Goal: Information Seeking & Learning: Learn about a topic

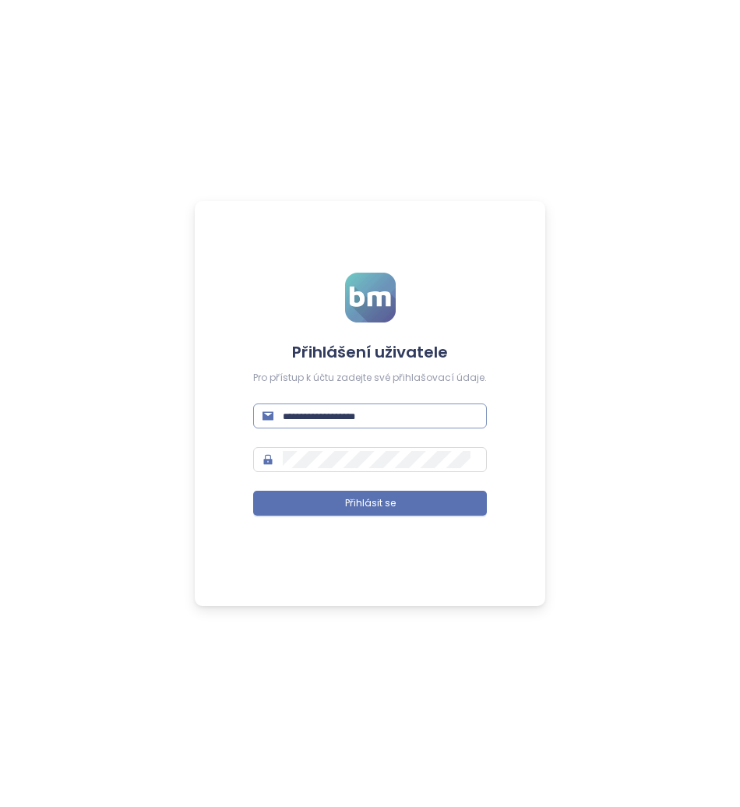
click at [320, 420] on input "text" at bounding box center [380, 415] width 195 height 17
type input "**********"
click at [235, 481] on div "**********" at bounding box center [370, 403] width 351 height 405
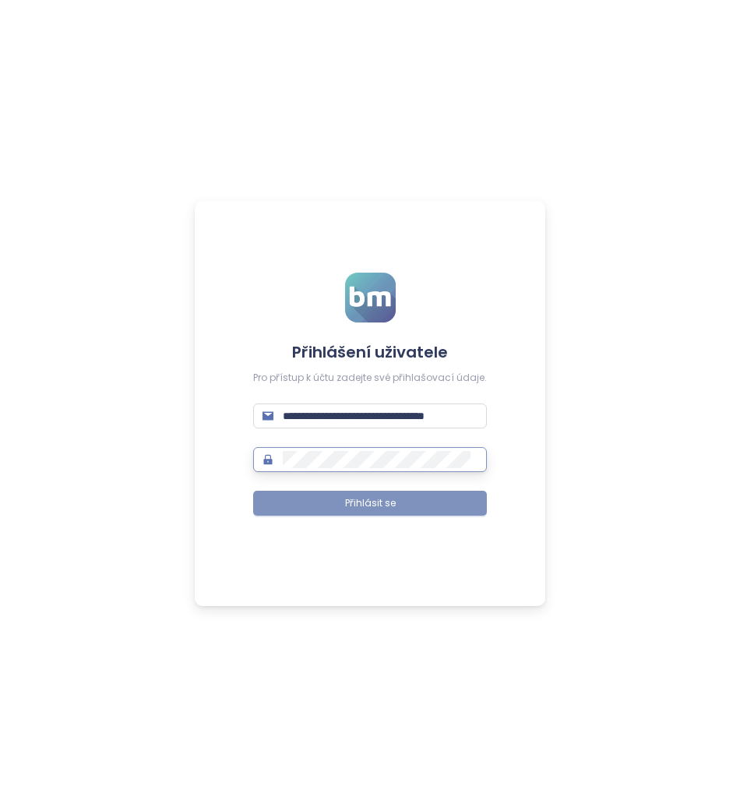
click at [273, 507] on button "Přihlásit se" at bounding box center [370, 503] width 234 height 25
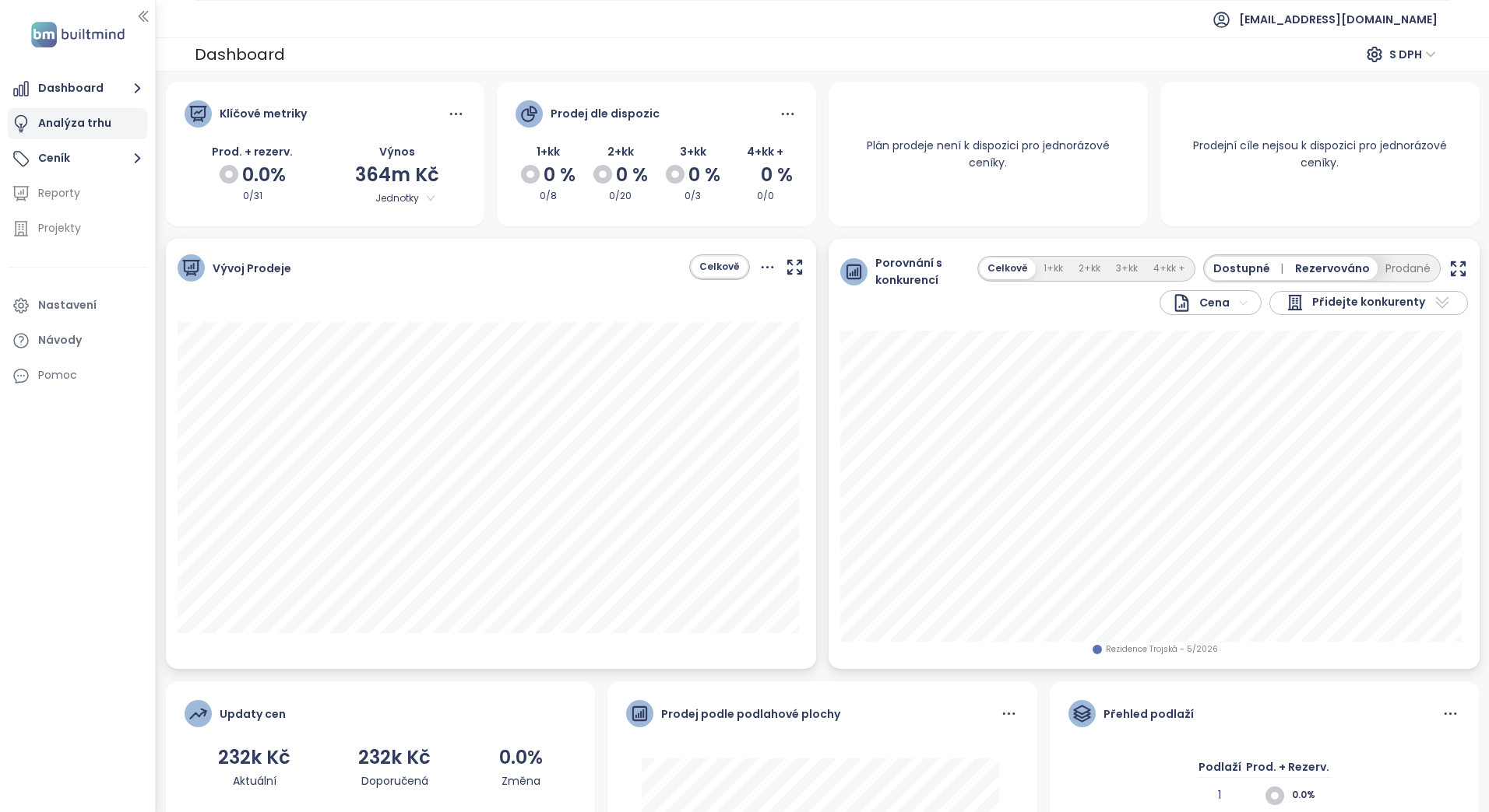
click at [53, 128] on div "Analýza trhu" at bounding box center [74, 123] width 73 height 19
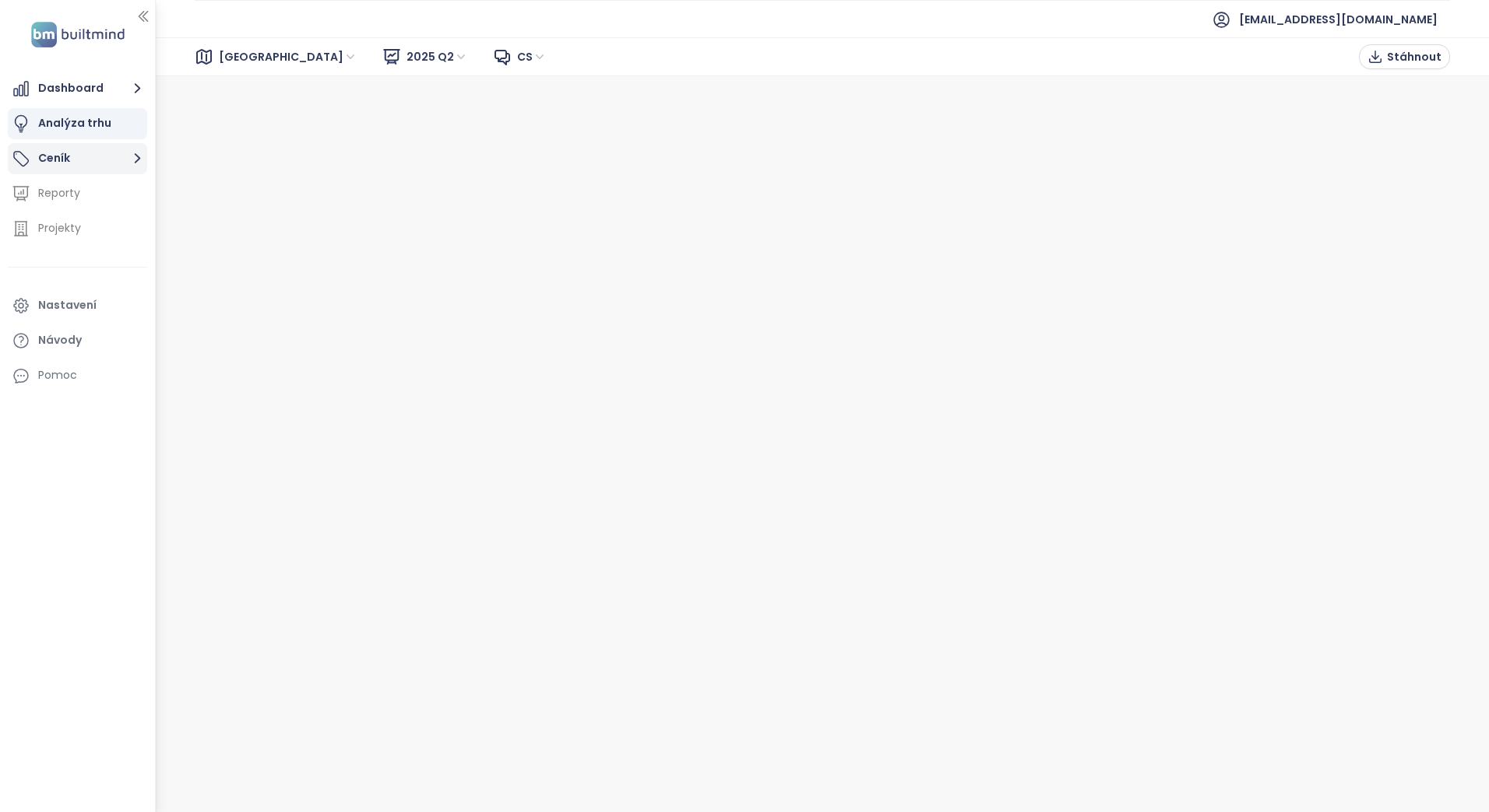
click at [68, 166] on button "Ceník" at bounding box center [77, 158] width 139 height 31
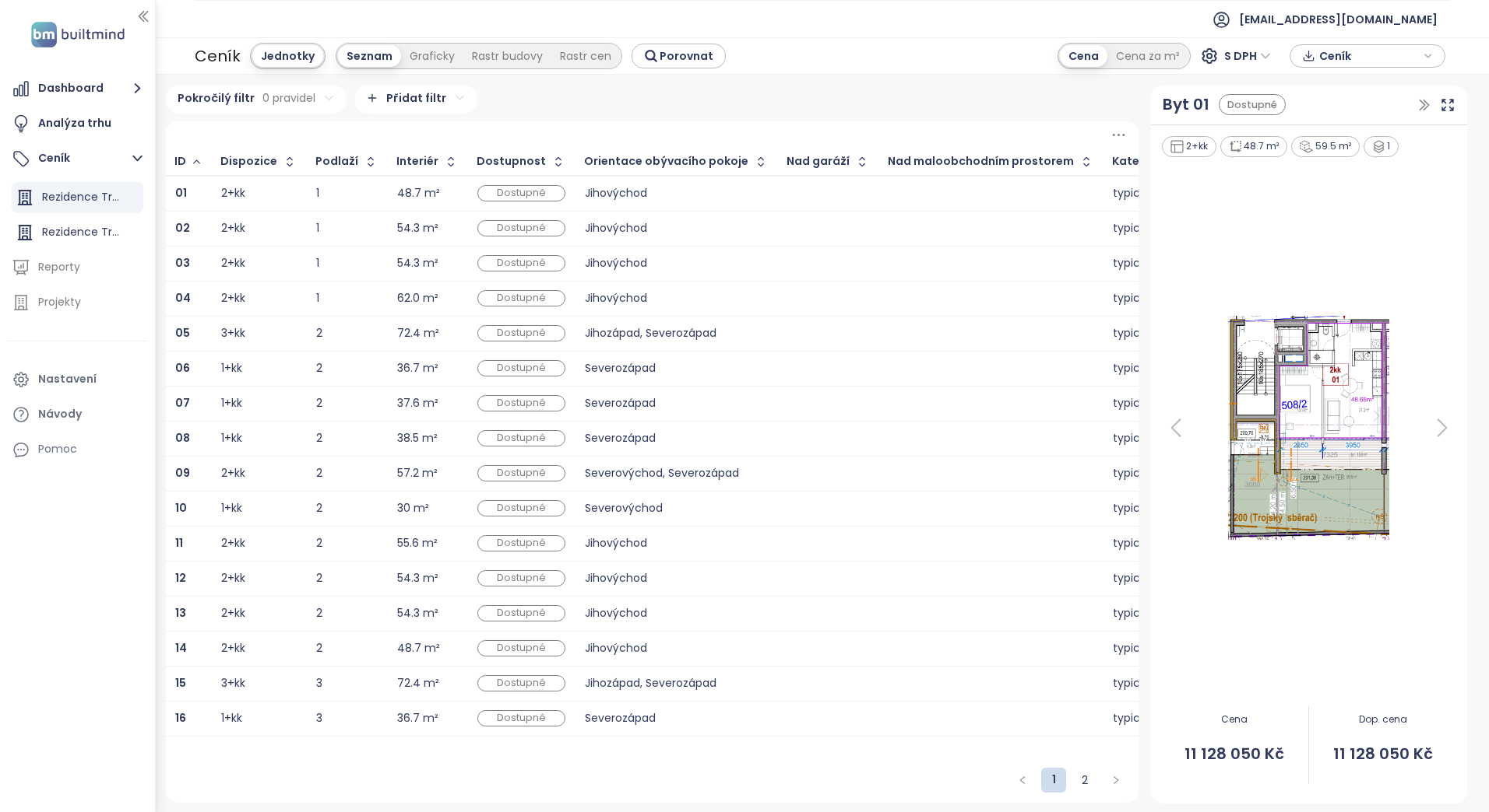
click at [231, 196] on div "2+kk" at bounding box center [233, 194] width 24 height 10
click at [180, 191] on b "01" at bounding box center [181, 193] width 12 height 16
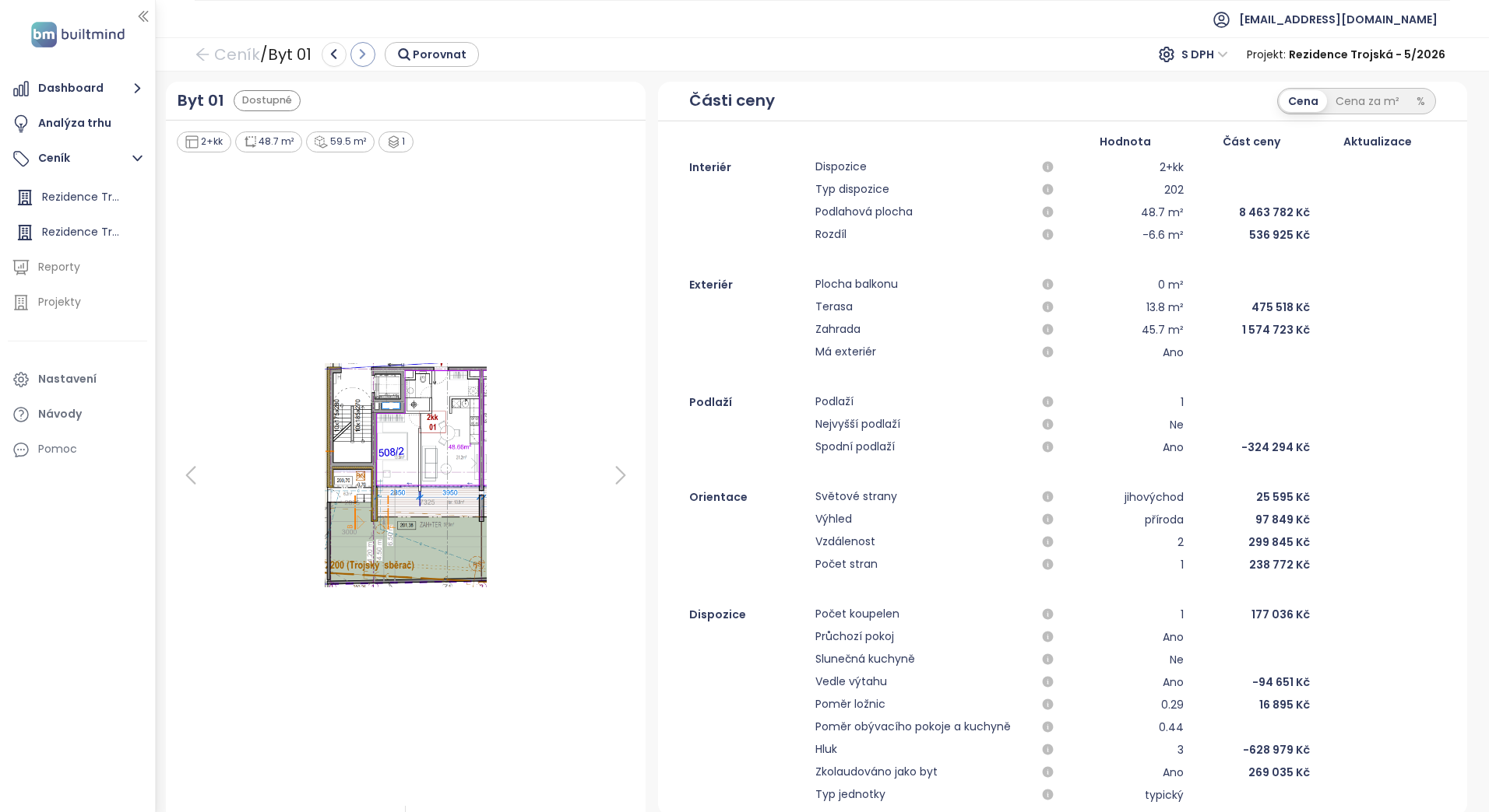
click at [372, 56] on button "button" at bounding box center [363, 54] width 25 height 25
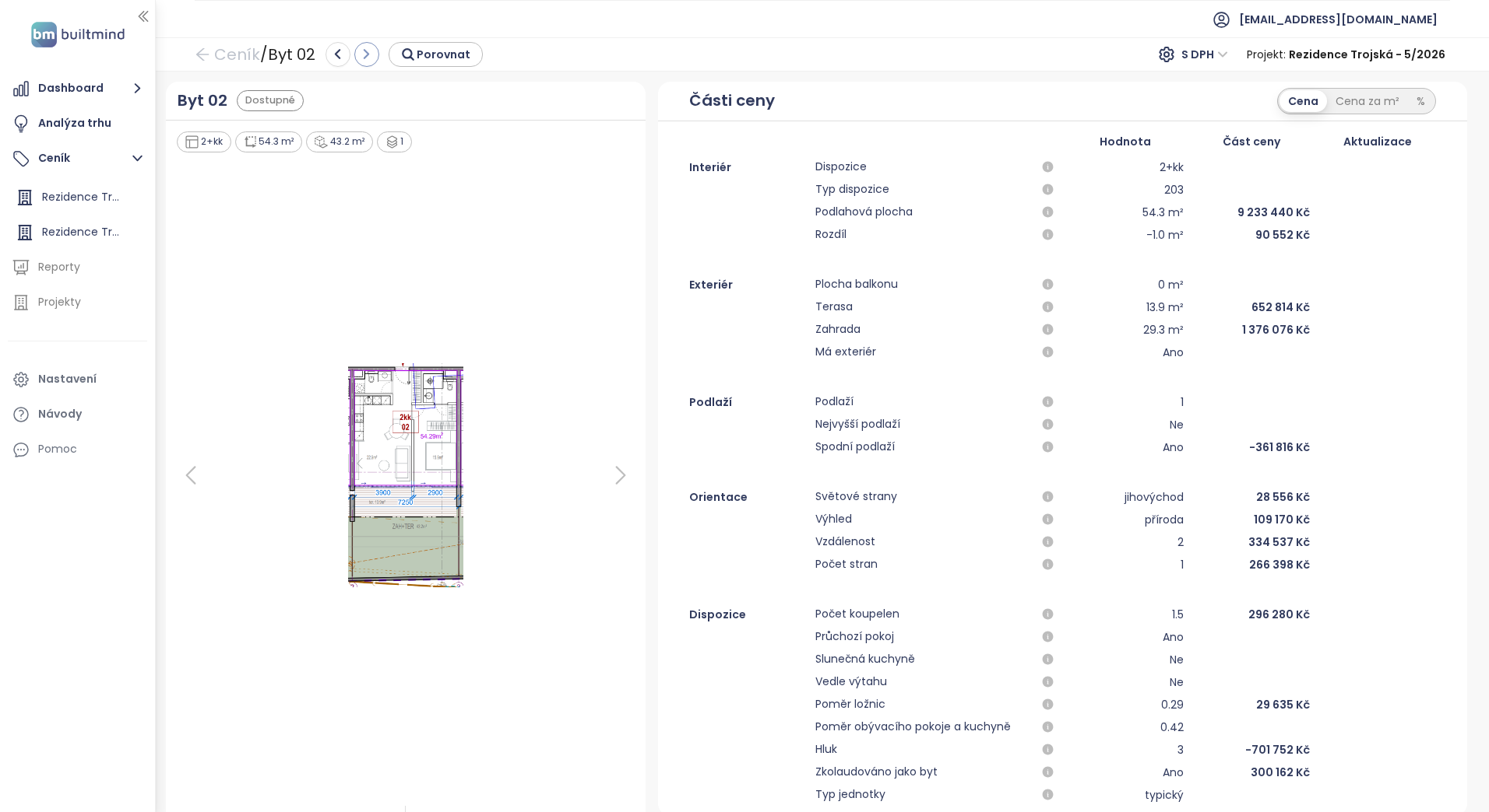
click at [379, 56] on button "button" at bounding box center [366, 54] width 25 height 25
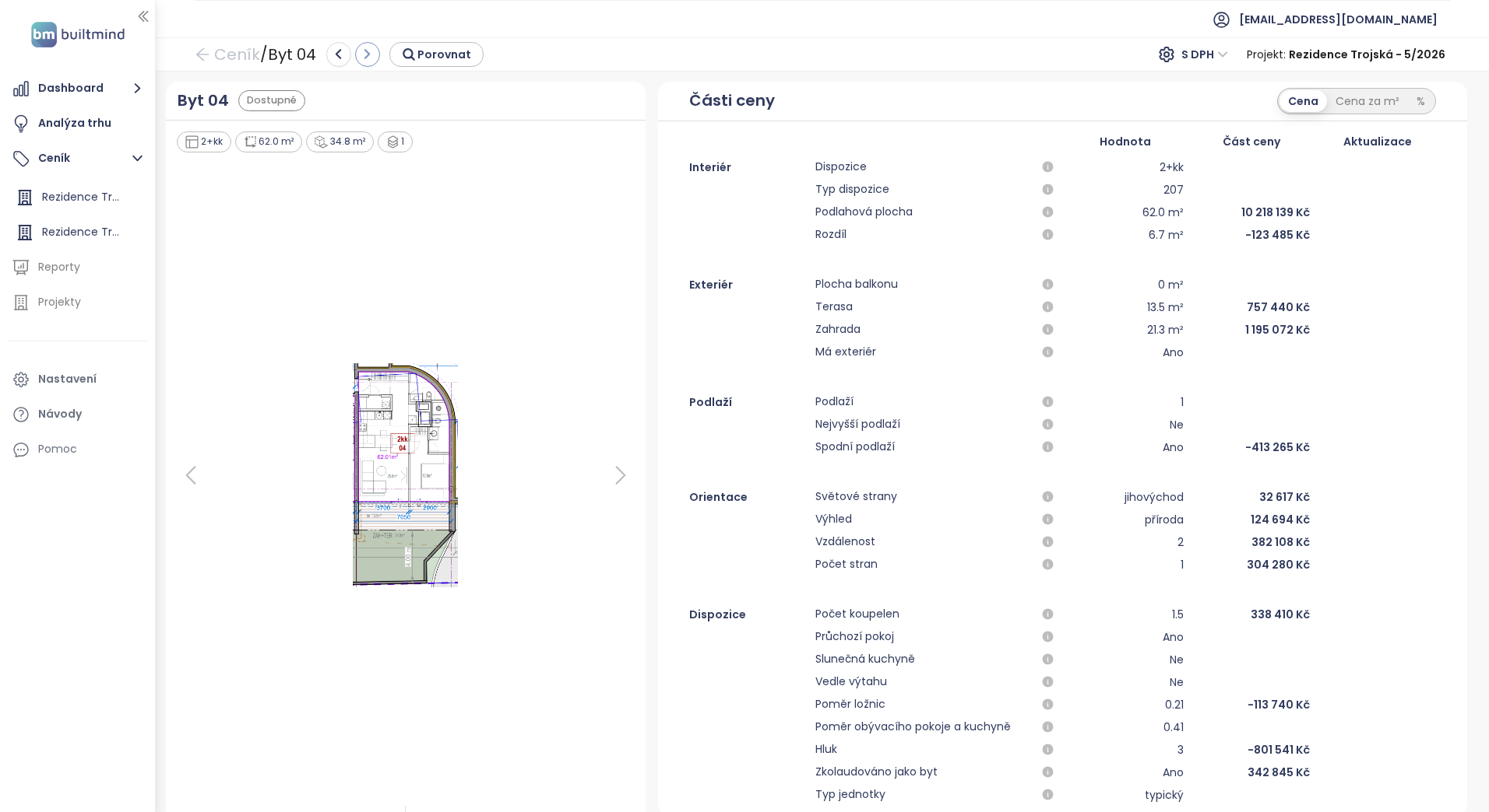
click at [370, 59] on icon "button" at bounding box center [368, 55] width 14 height 14
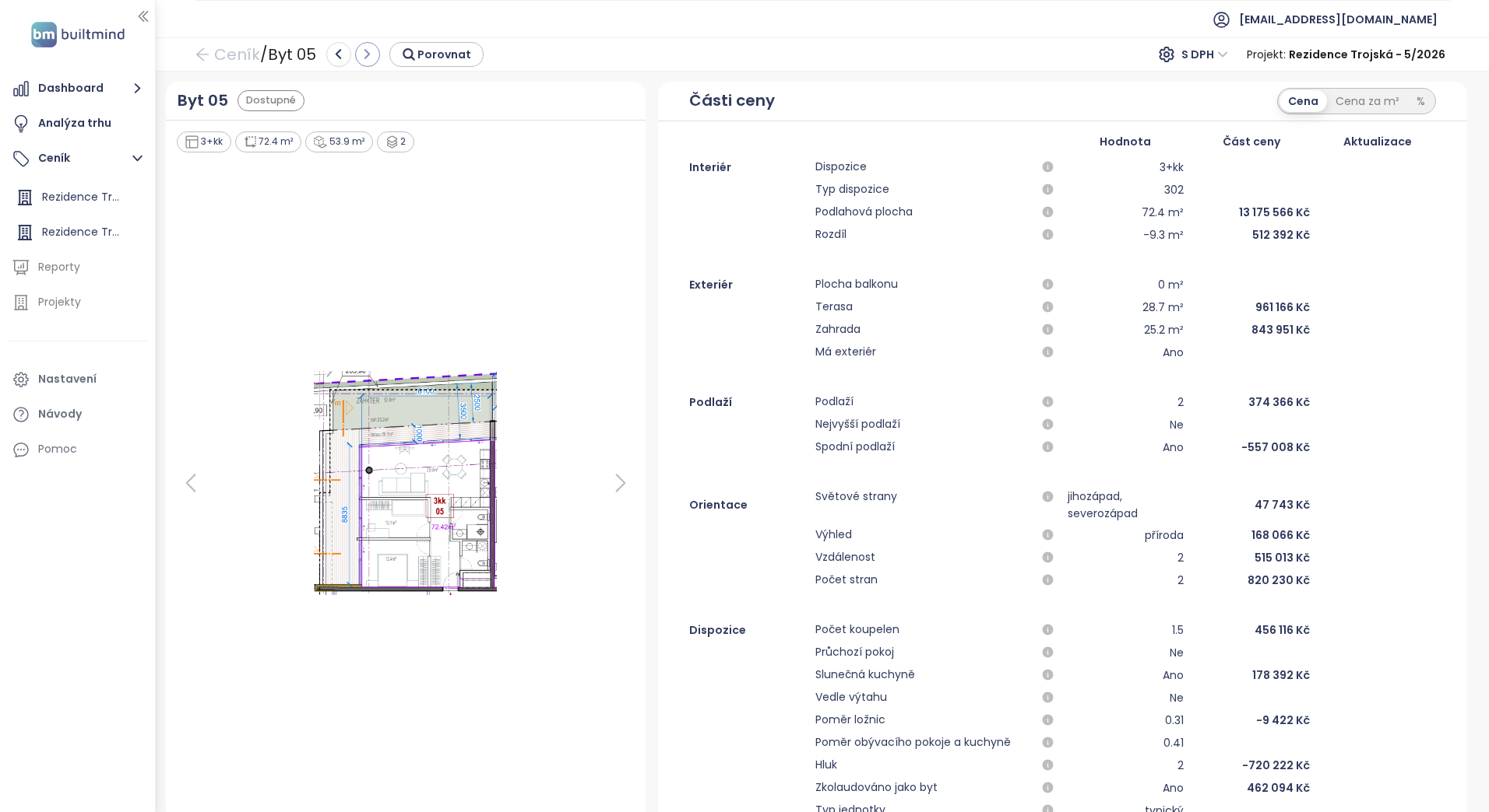
click at [369, 55] on icon "button" at bounding box center [367, 55] width 4 height 9
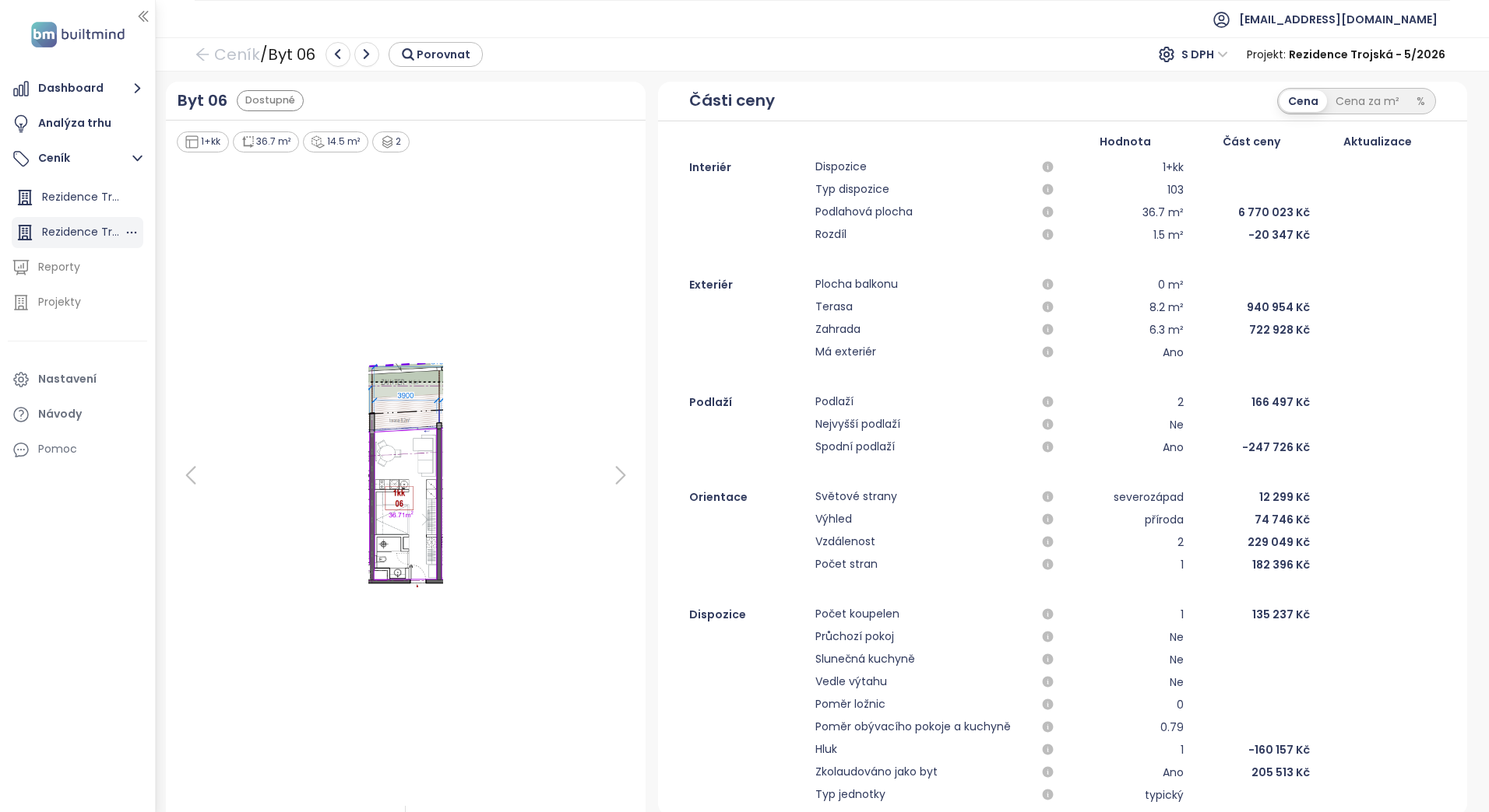
click at [83, 231] on span "Rezidence Trojská" at bounding box center [90, 232] width 97 height 16
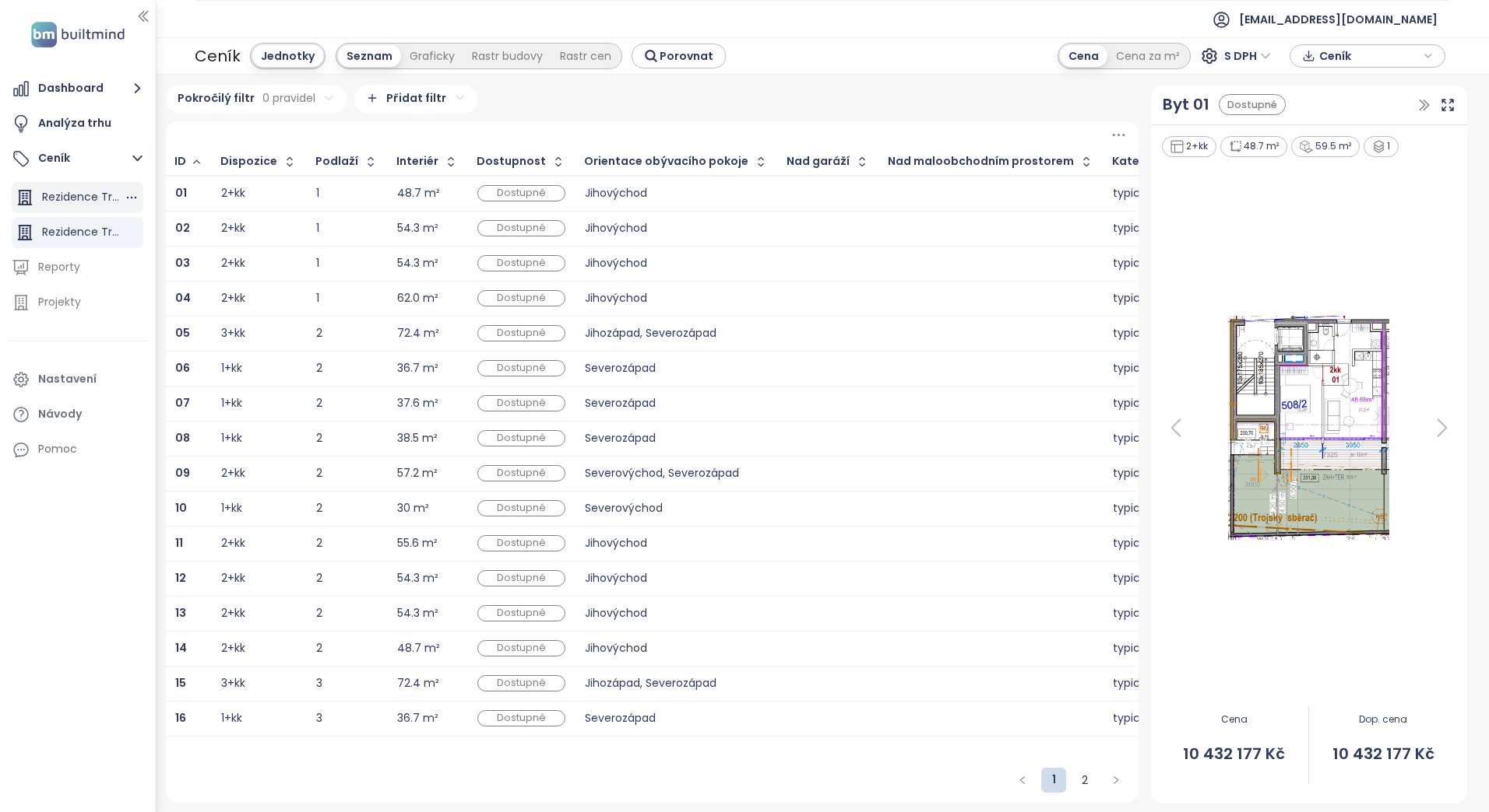
click at [78, 196] on span "Rezidence Trojská - 5/2026" at bounding box center [116, 197] width 148 height 16
click at [185, 189] on b "01" at bounding box center [181, 193] width 12 height 16
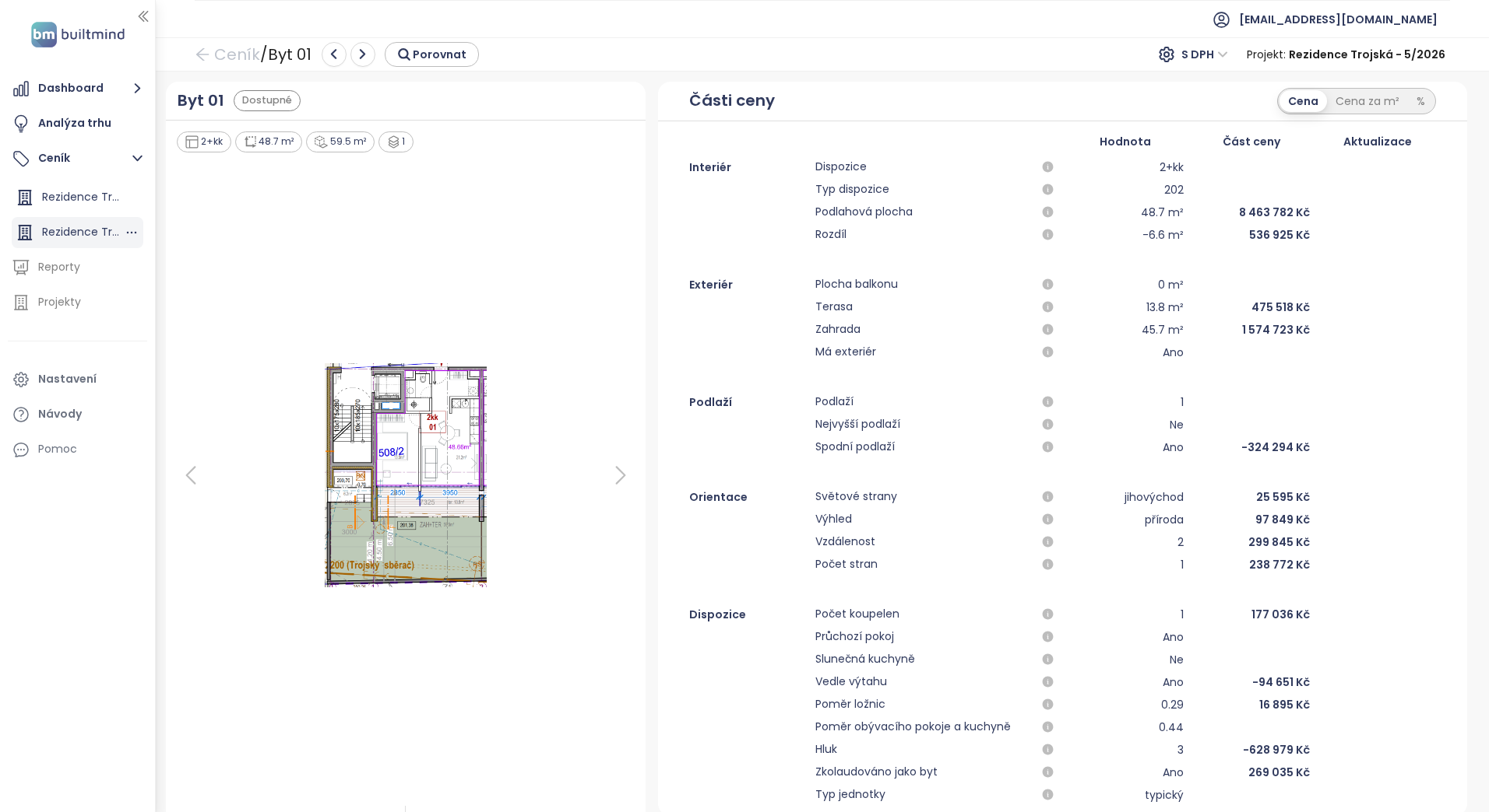
click at [68, 234] on span "Rezidence Trojská" at bounding box center [90, 232] width 97 height 16
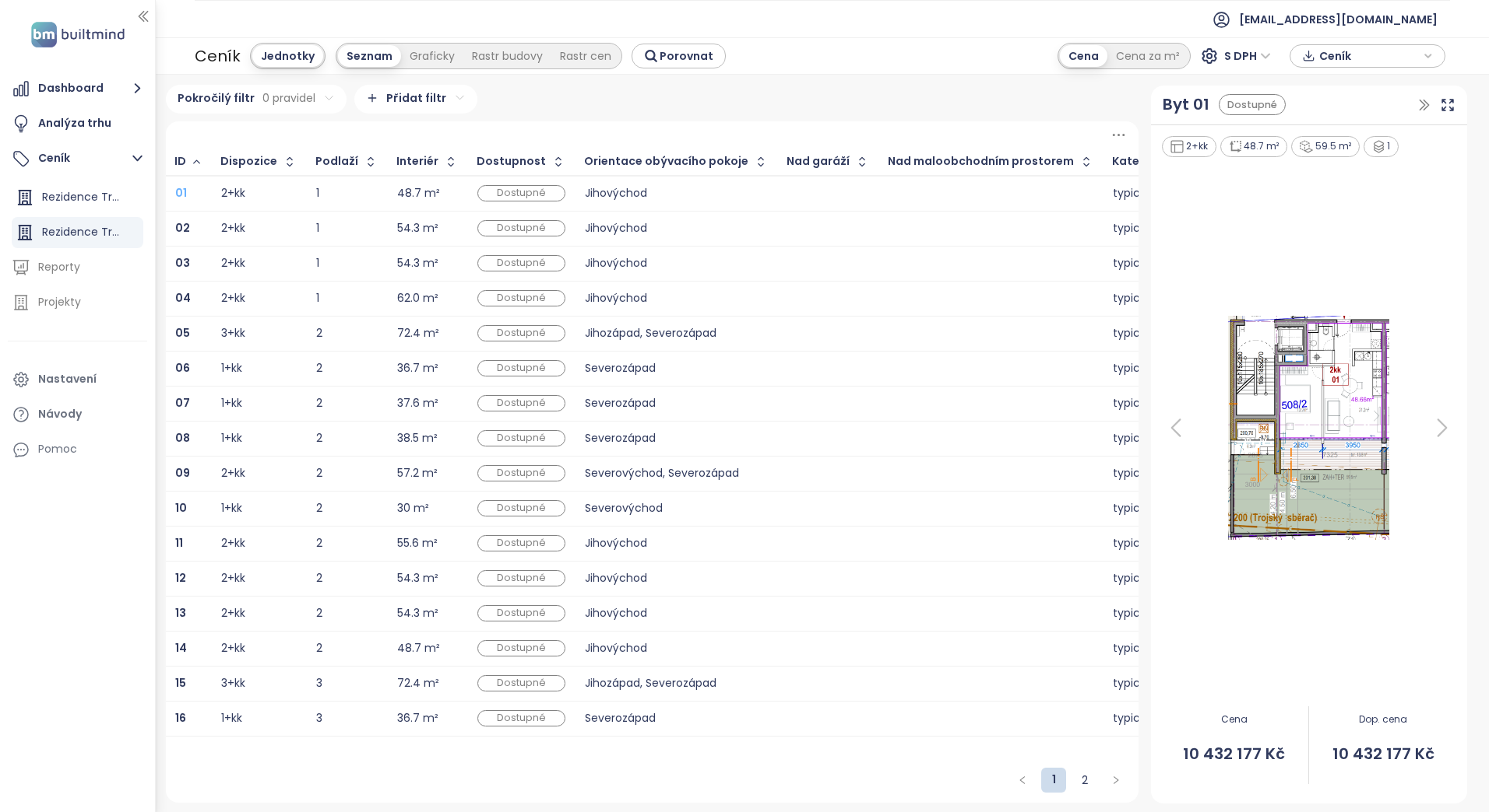
click at [179, 191] on b "01" at bounding box center [181, 193] width 12 height 16
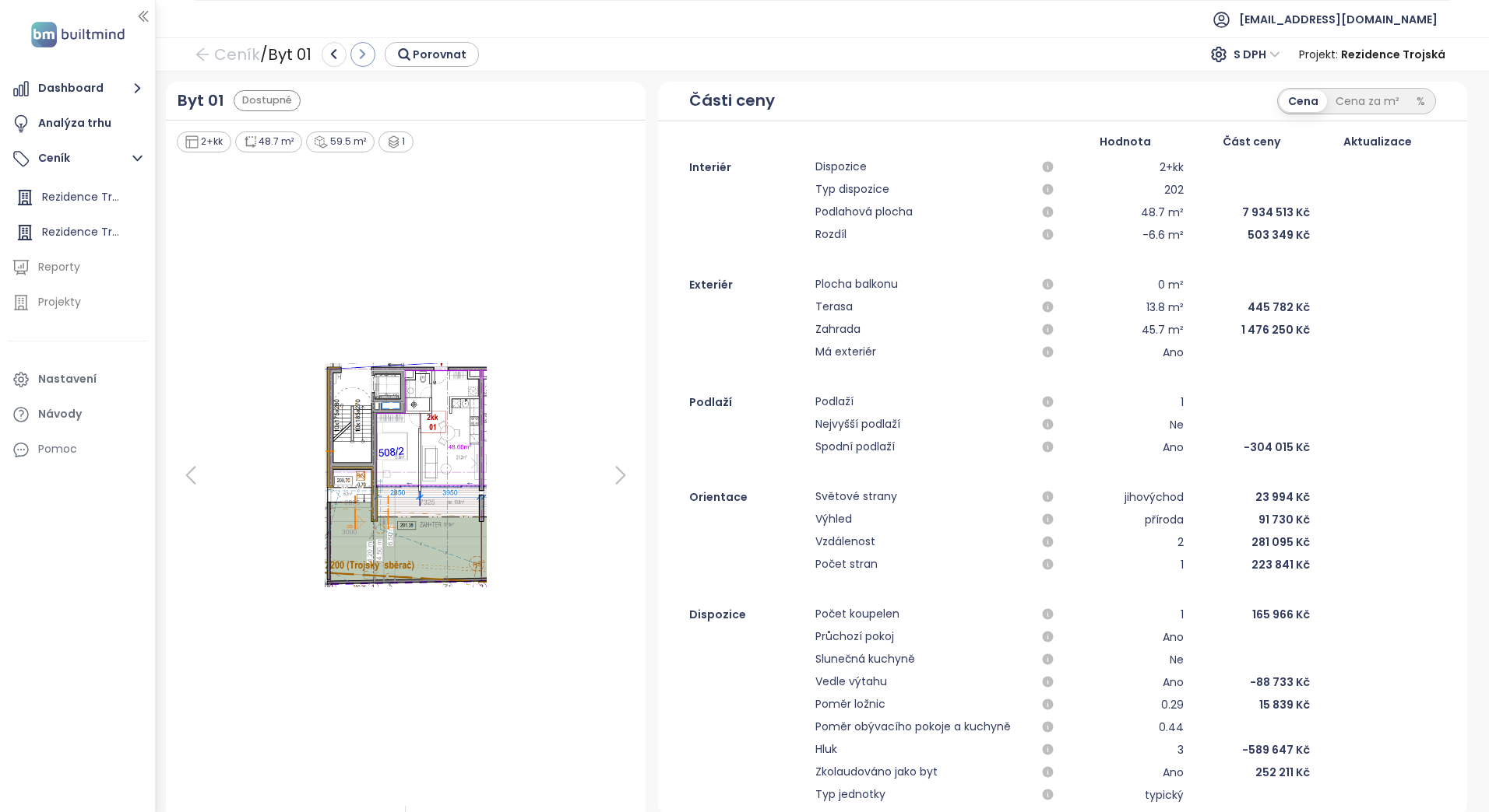
click at [365, 60] on icon "button" at bounding box center [363, 55] width 14 height 14
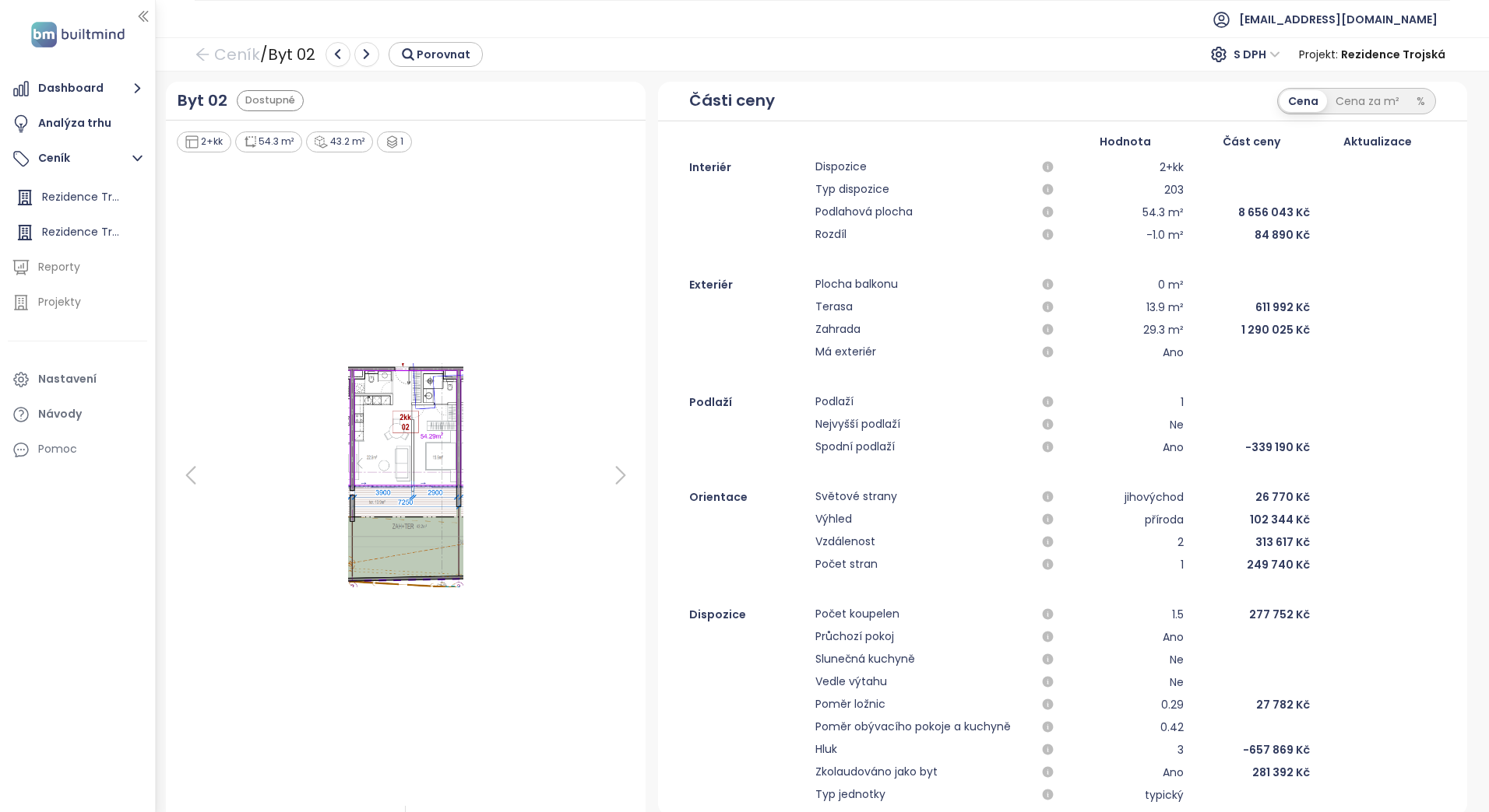
click at [739, 288] on div "Exteriér Plocha balkonu 0 m²" at bounding box center [1061, 285] width 808 height 19
click at [739, 285] on div "Exteriér Plocha balkonu 0 m² Terasa 13.9 m² 611 992 Kč Zahrada 29.3 m² 1 290 02…" at bounding box center [1061, 319] width 808 height 86
